Goal: Entertainment & Leisure: Consume media (video, audio)

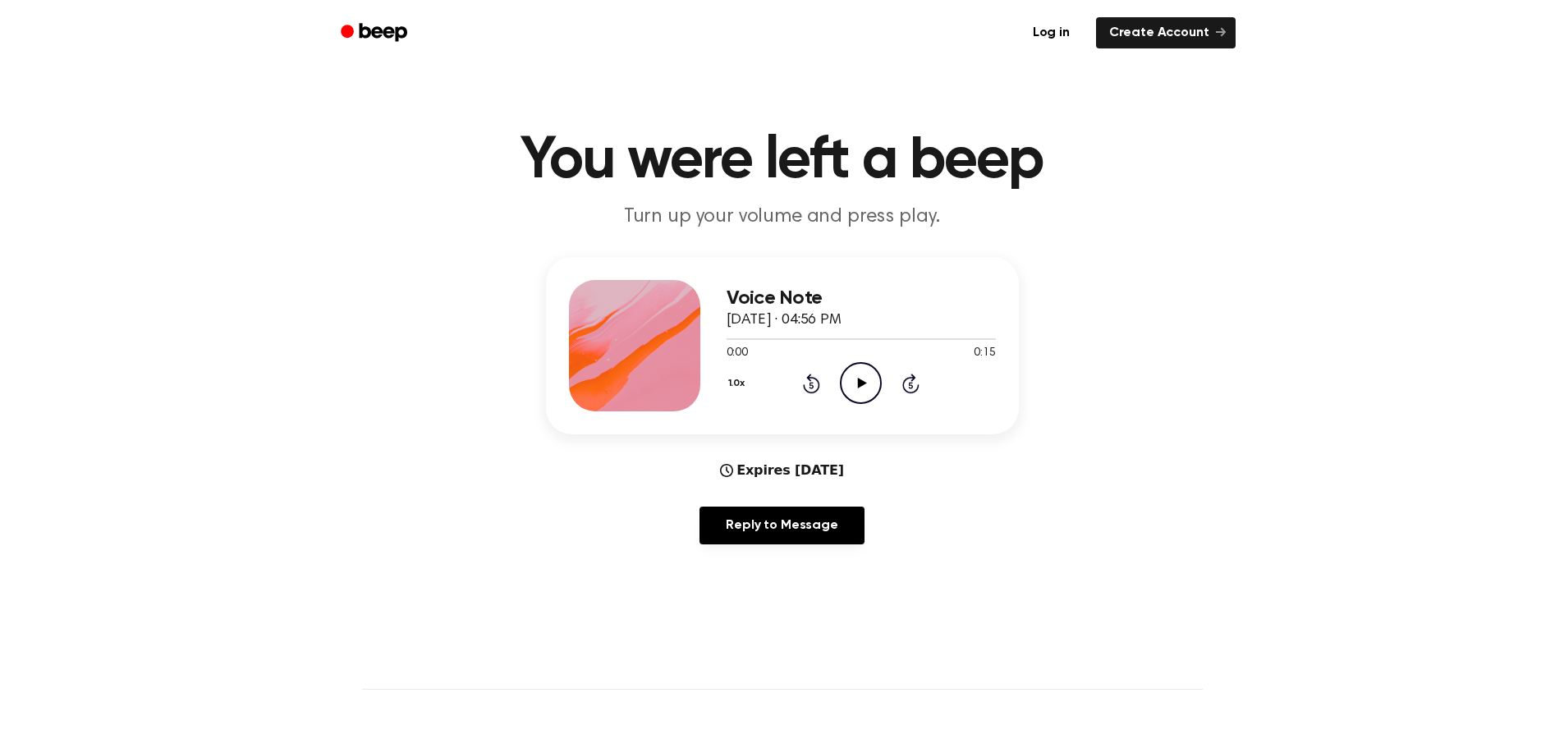
click at [851, 376] on icon "Play Audio" at bounding box center [861, 383] width 42 height 42
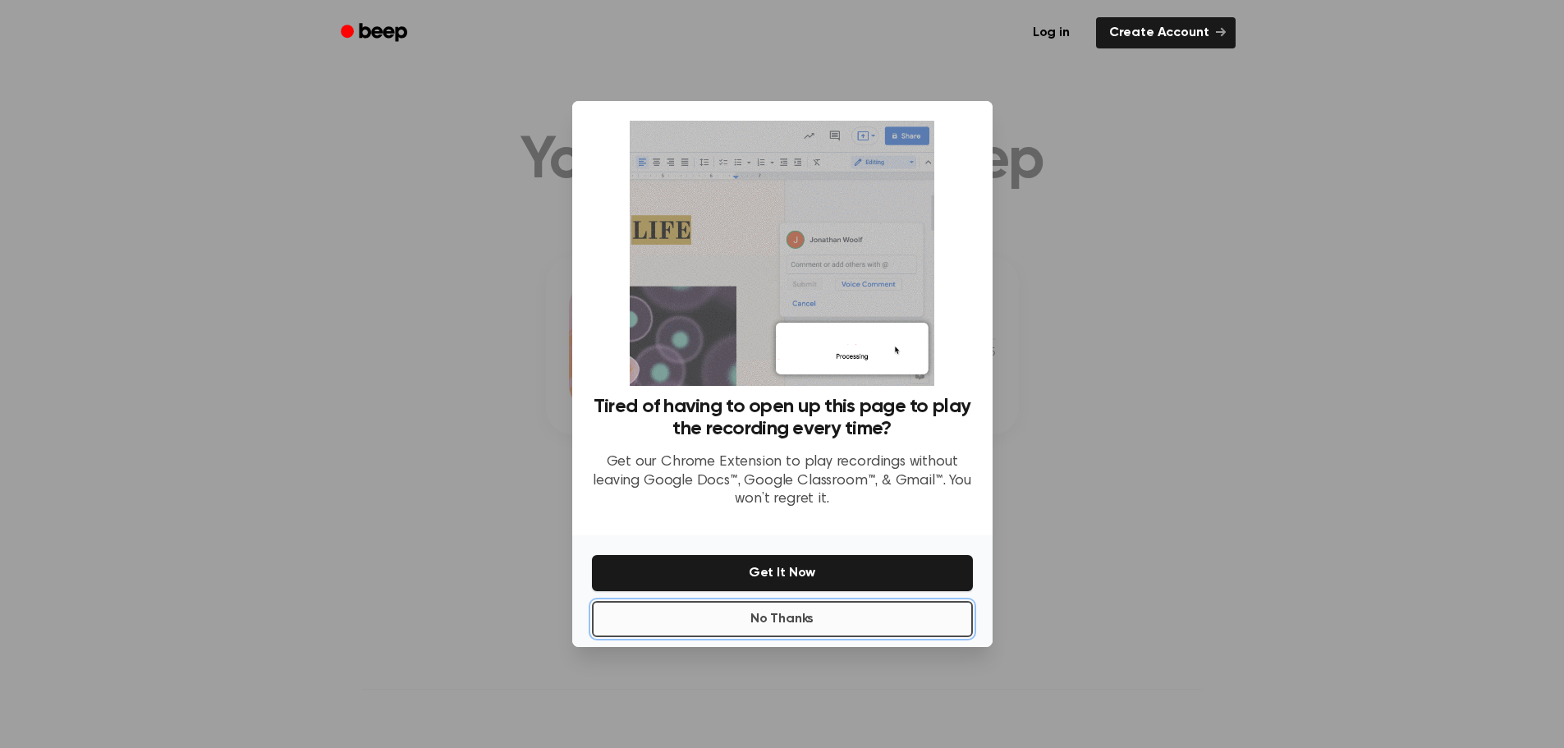
click at [813, 616] on button "No Thanks" at bounding box center [782, 619] width 381 height 36
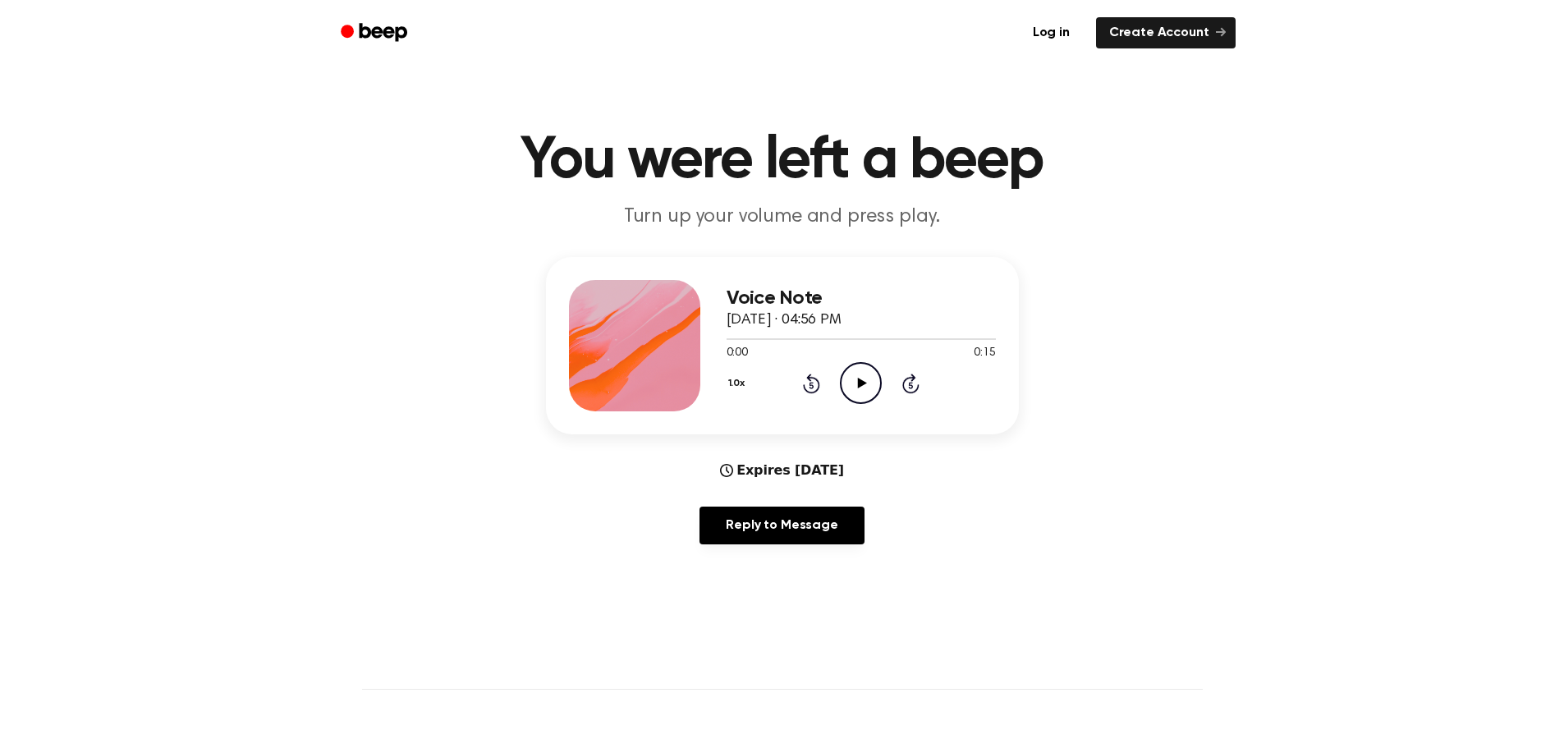
click at [868, 385] on icon "Play Audio" at bounding box center [861, 383] width 42 height 42
click at [862, 379] on icon at bounding box center [860, 383] width 7 height 11
click at [809, 383] on icon "Rewind 5 seconds" at bounding box center [811, 383] width 18 height 21
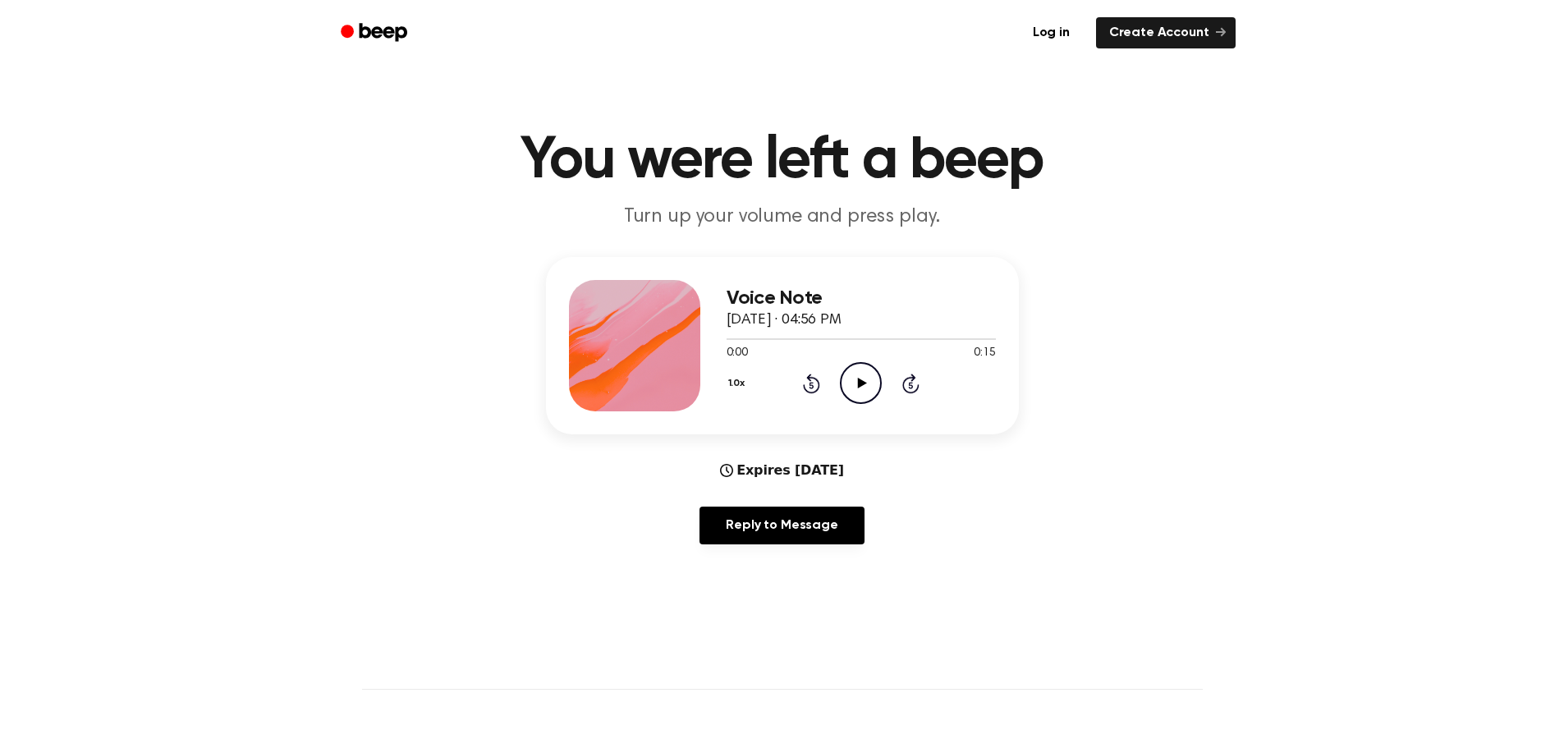
click at [854, 383] on icon "Play Audio" at bounding box center [861, 383] width 42 height 42
click at [870, 381] on icon "Pause Audio" at bounding box center [861, 383] width 42 height 42
click at [728, 341] on div at bounding box center [860, 338] width 269 height 13
click at [860, 380] on icon at bounding box center [862, 383] width 9 height 11
